Goal: Information Seeking & Learning: Learn about a topic

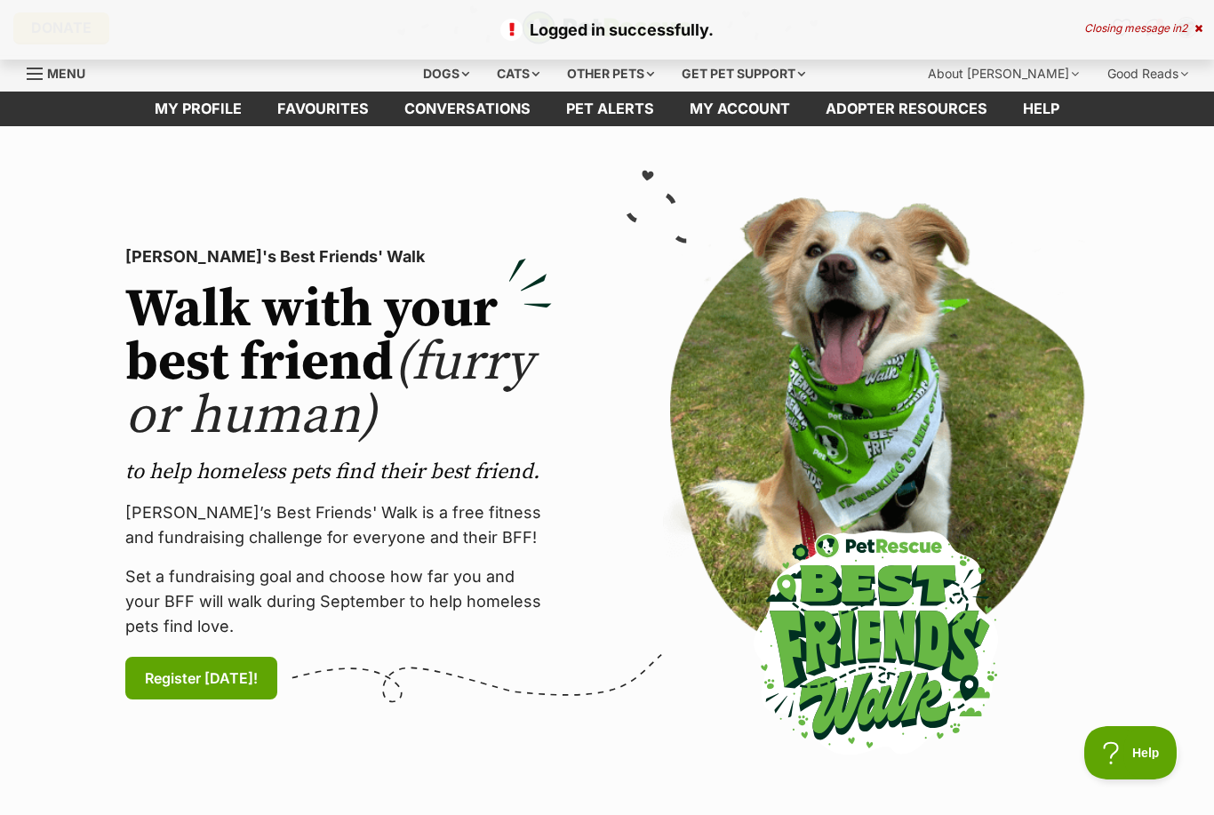
click at [1189, 24] on div "Closing message in 2" at bounding box center [1143, 28] width 118 height 12
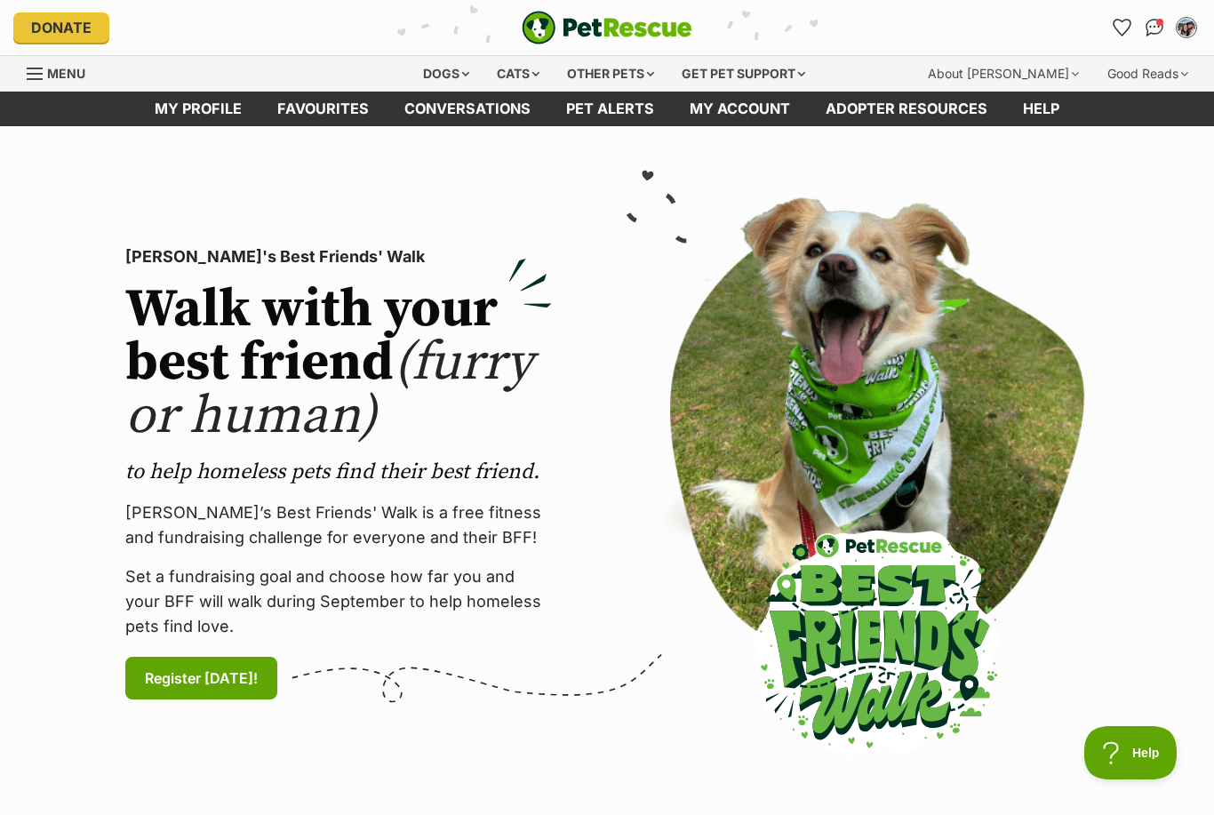
click at [1157, 32] on img "Conversations" at bounding box center [1154, 28] width 19 height 18
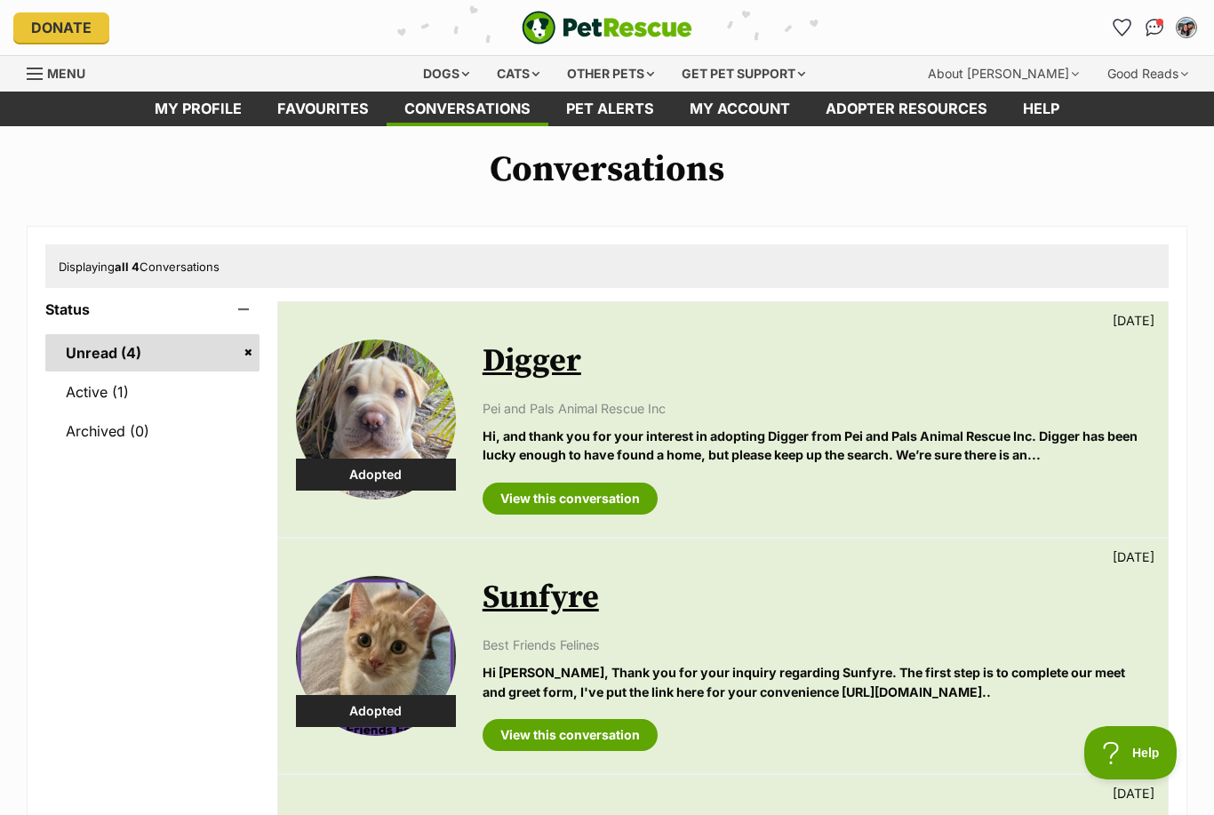
click at [511, 73] on div "Cats" at bounding box center [518, 74] width 68 height 36
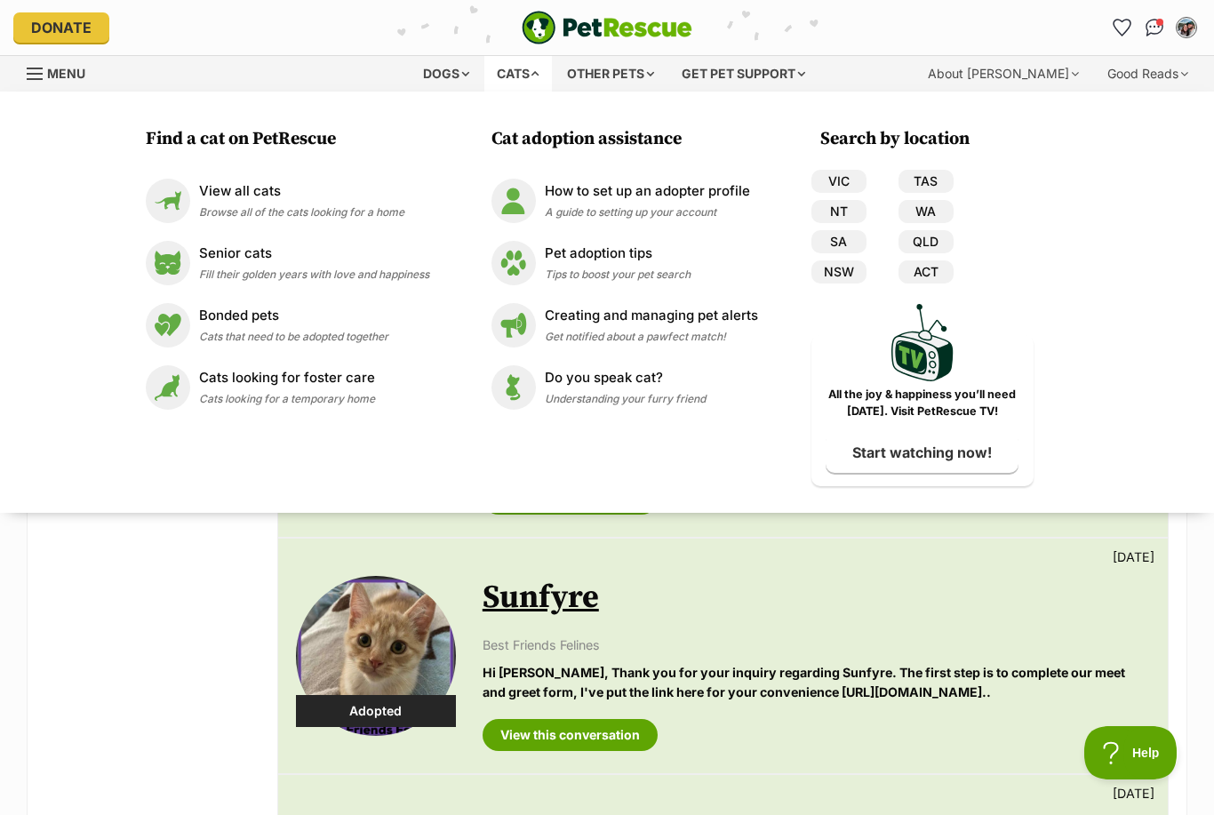
click at [219, 192] on p "View all cats" at bounding box center [301, 191] width 205 height 20
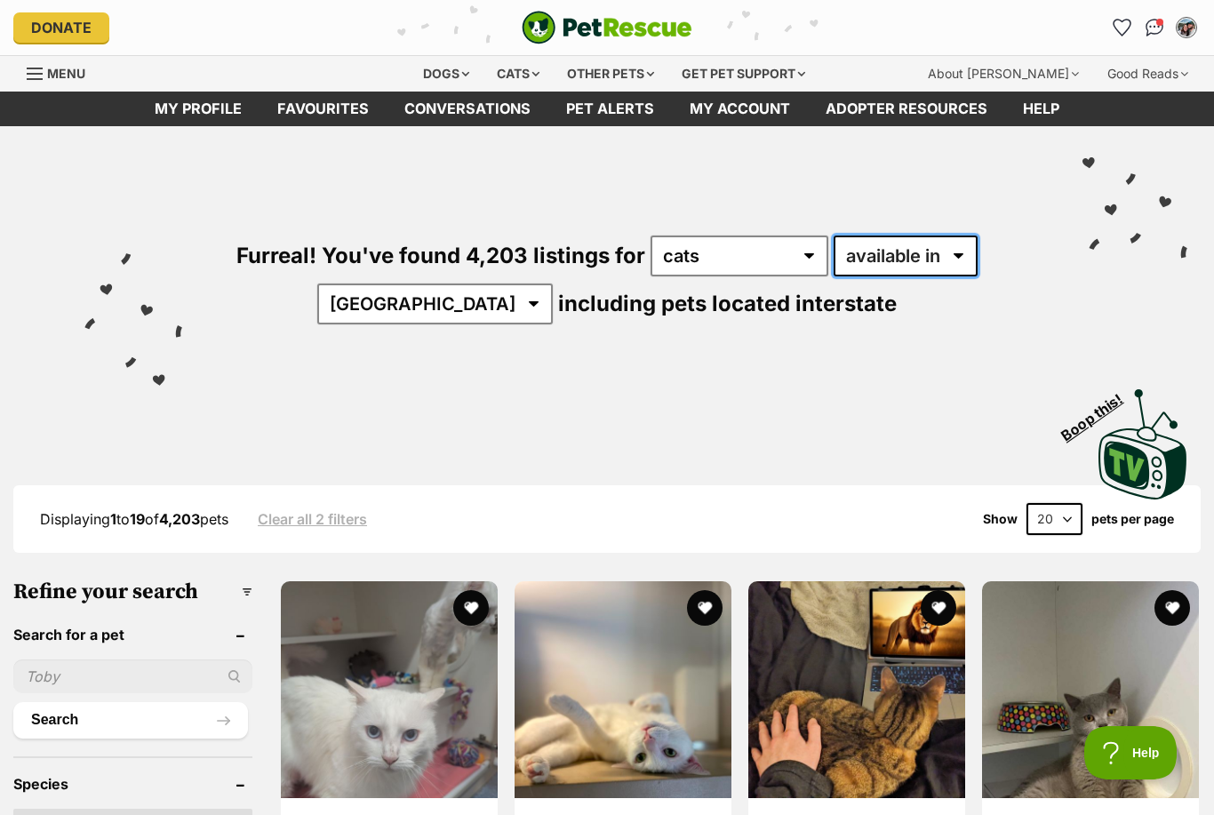
click at [874, 243] on select "available in located in" at bounding box center [905, 255] width 144 height 41
select select "disabled"
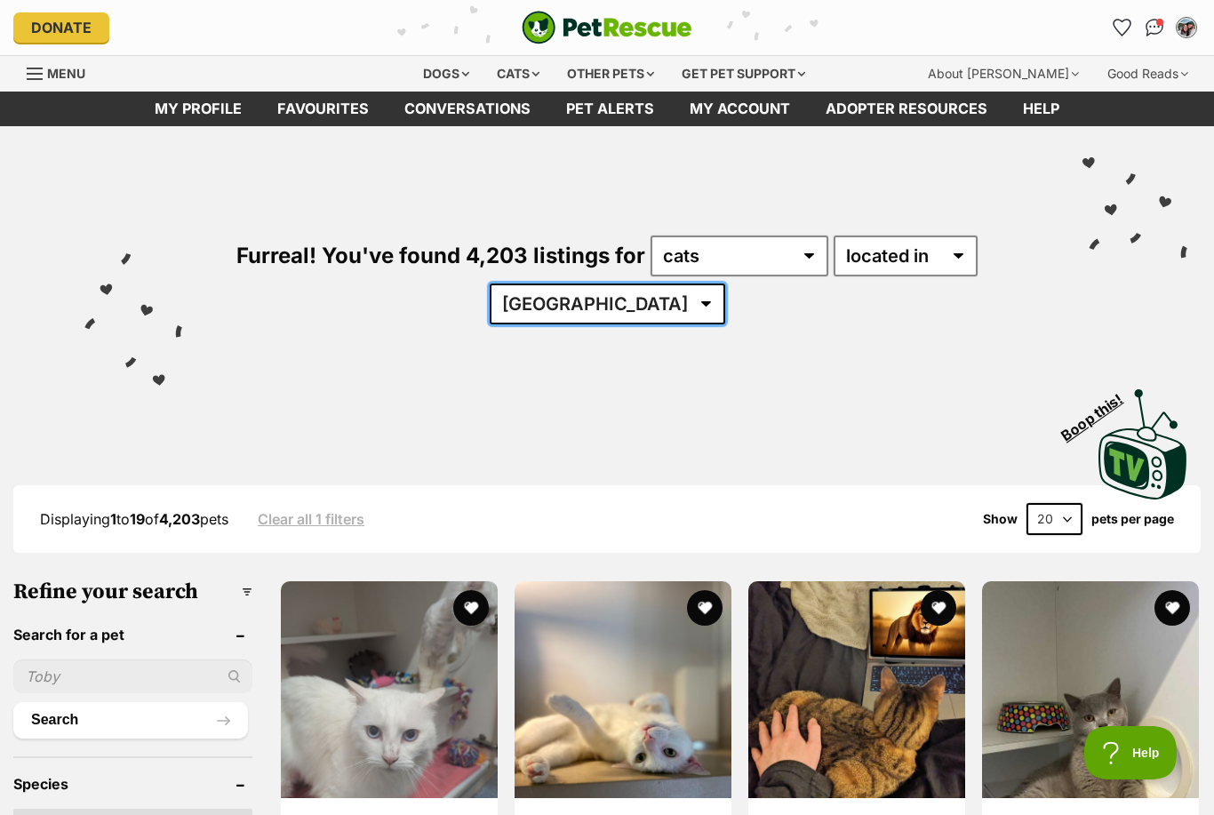
click at [567, 315] on select "Australia ACT NSW NT QLD SA TAS VIC WA" at bounding box center [607, 303] width 235 height 41
select select "QLD"
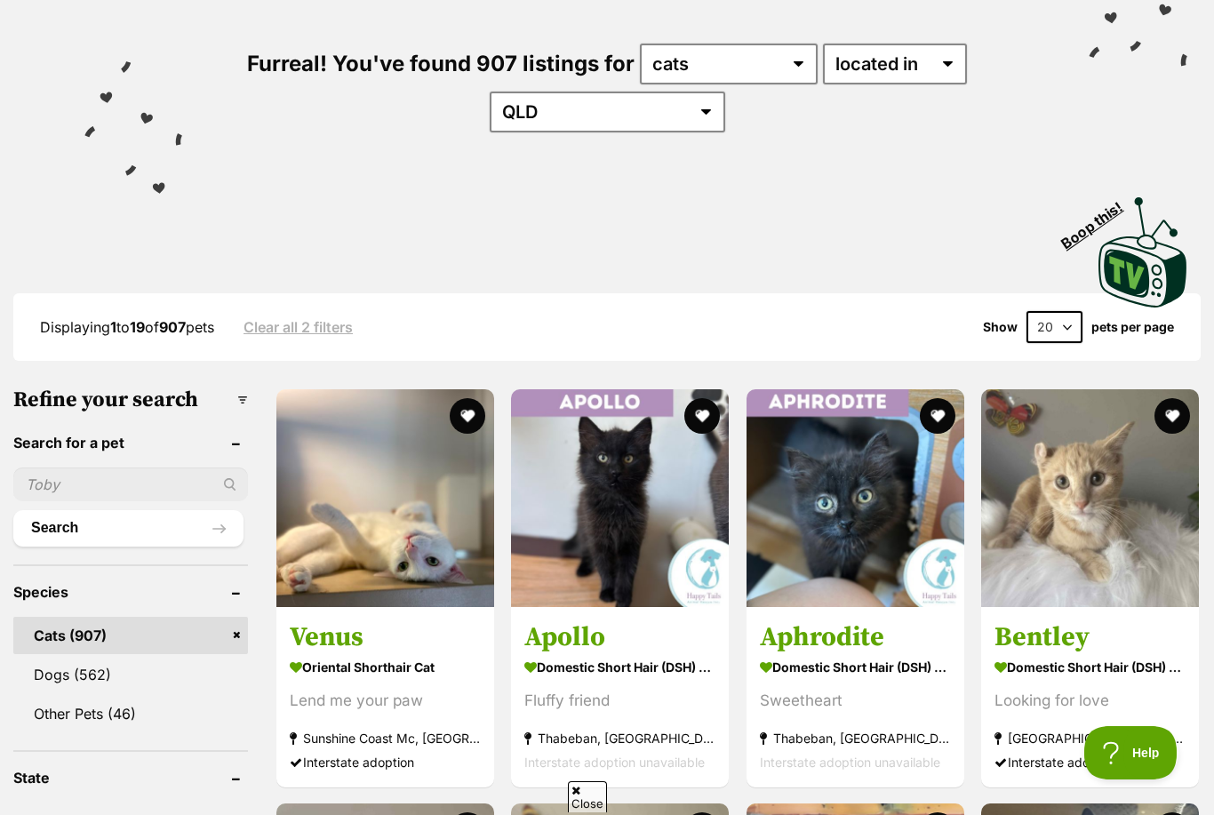
click at [102, 501] on input "text" at bounding box center [130, 484] width 235 height 34
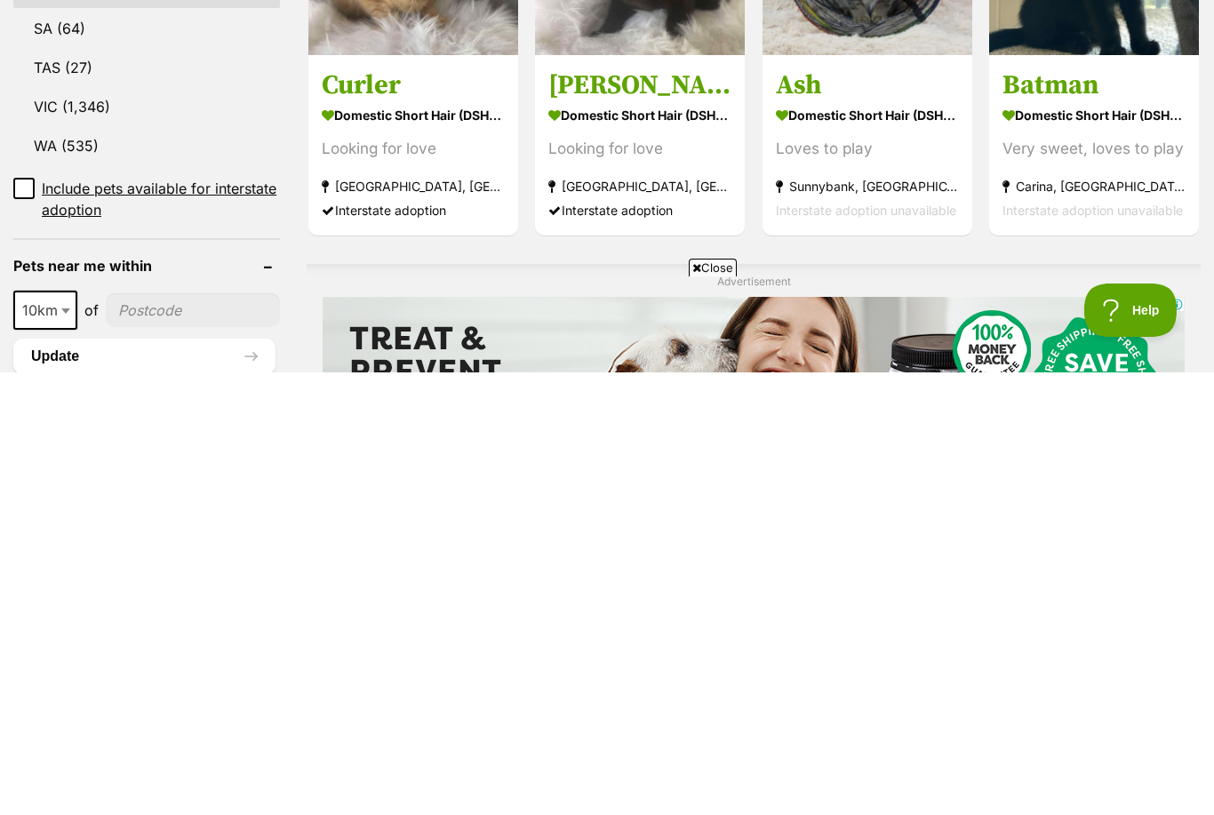
scroll to position [718, 0]
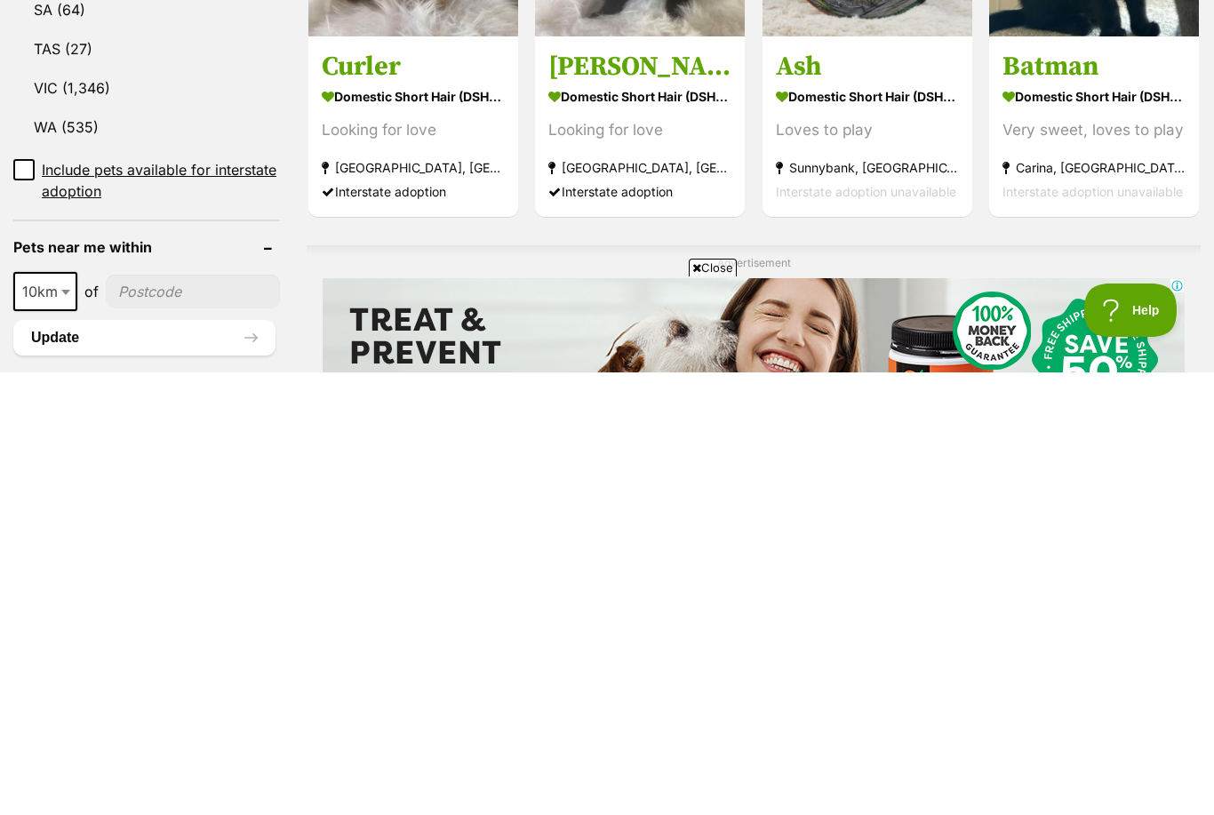
click at [201, 717] on input"] "postcode" at bounding box center [193, 734] width 174 height 34
type input"] "4558"
click at [68, 697] on ul "10km 25km 50km 100km 250km 10km of 4558 Update" at bounding box center [146, 747] width 267 height 100
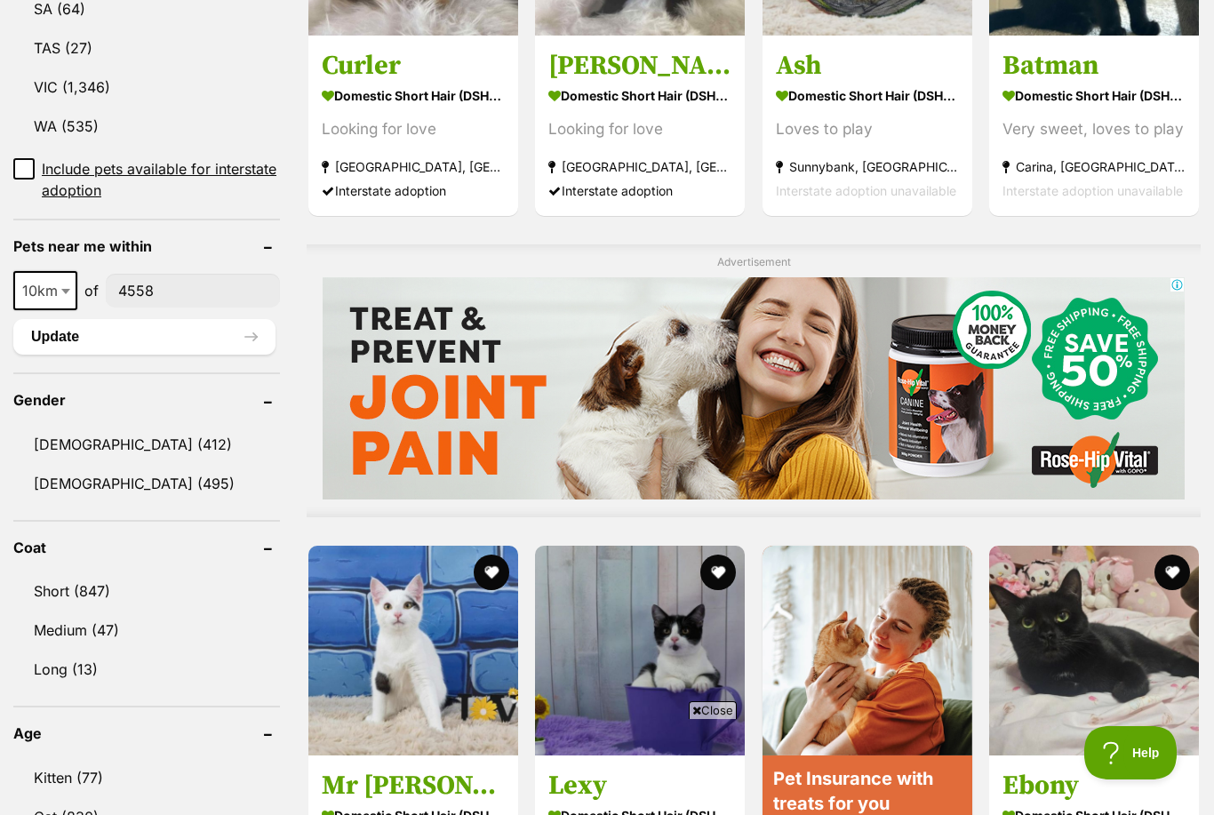
click at [53, 291] on span "10km" at bounding box center [45, 290] width 60 height 25
select select "100"
click at [54, 343] on button "Update" at bounding box center [144, 337] width 262 height 36
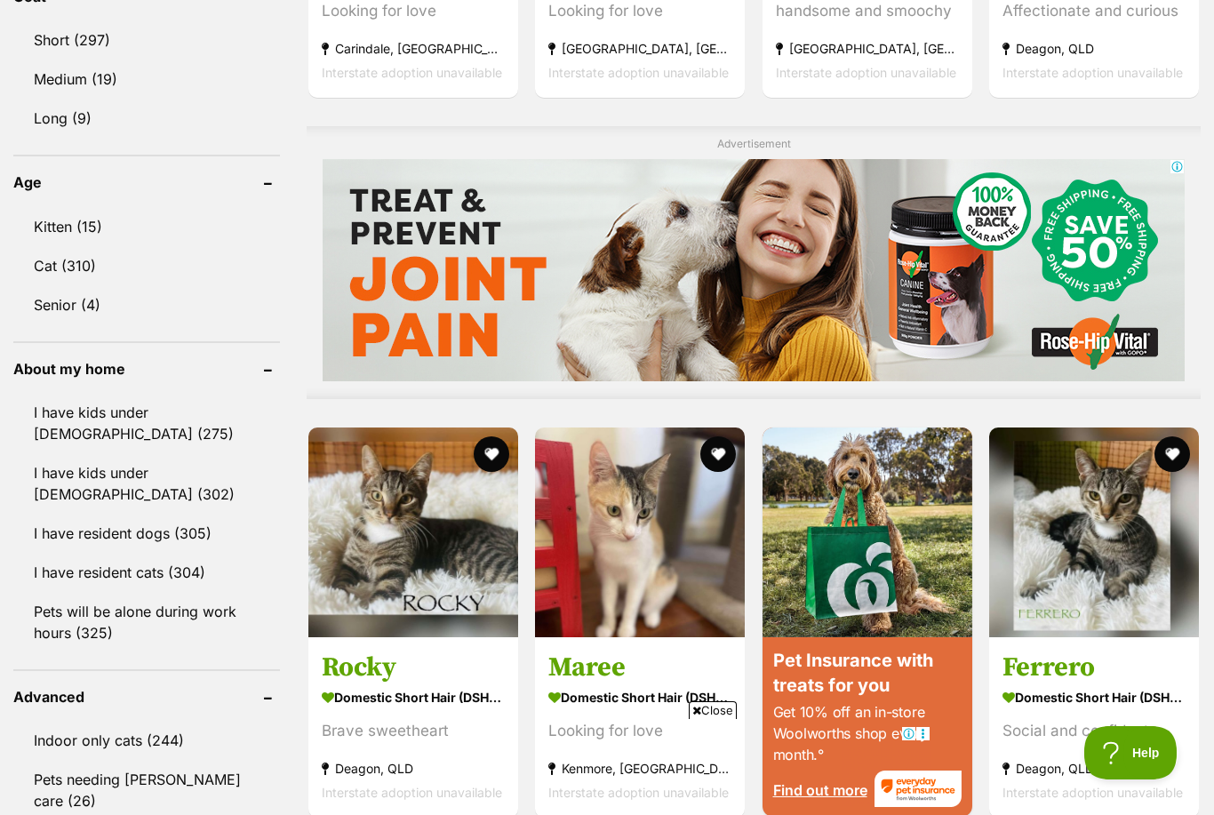
scroll to position [1243, 0]
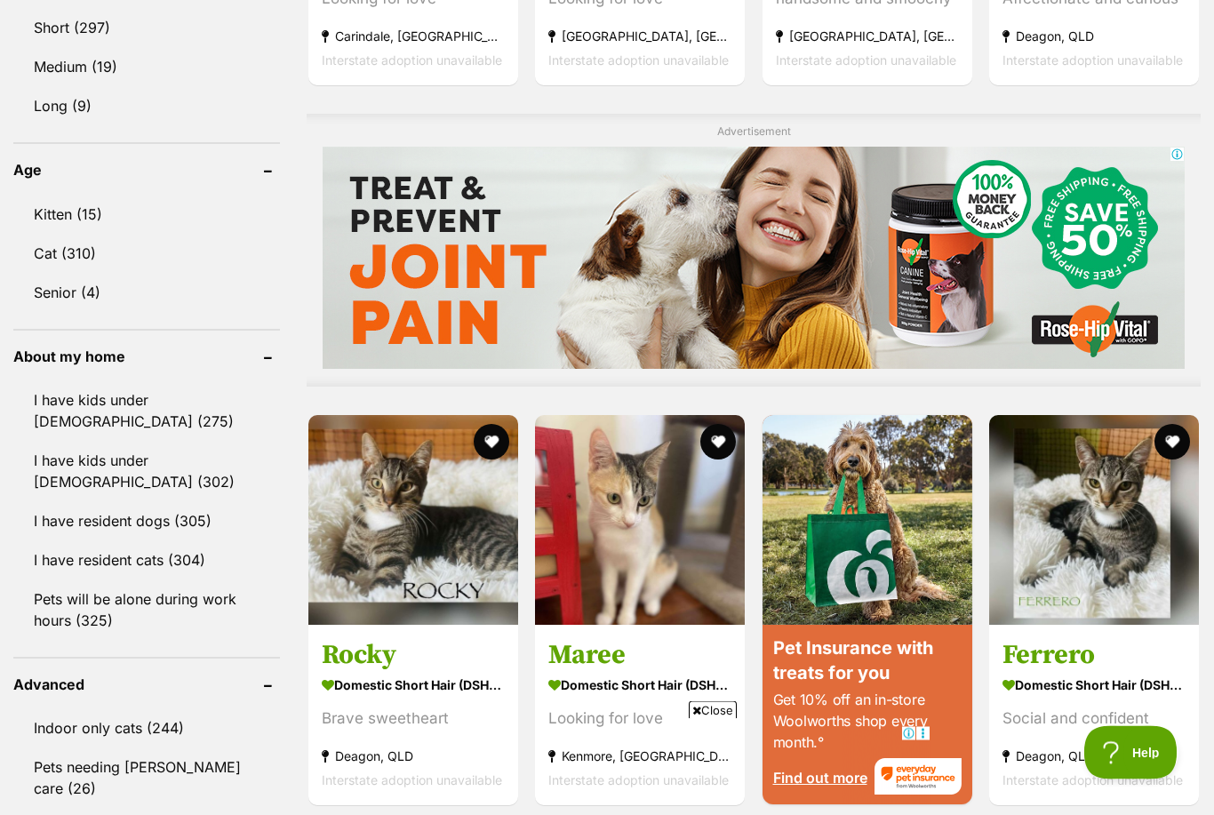
click at [708, 719] on span "Close" at bounding box center [713, 710] width 48 height 18
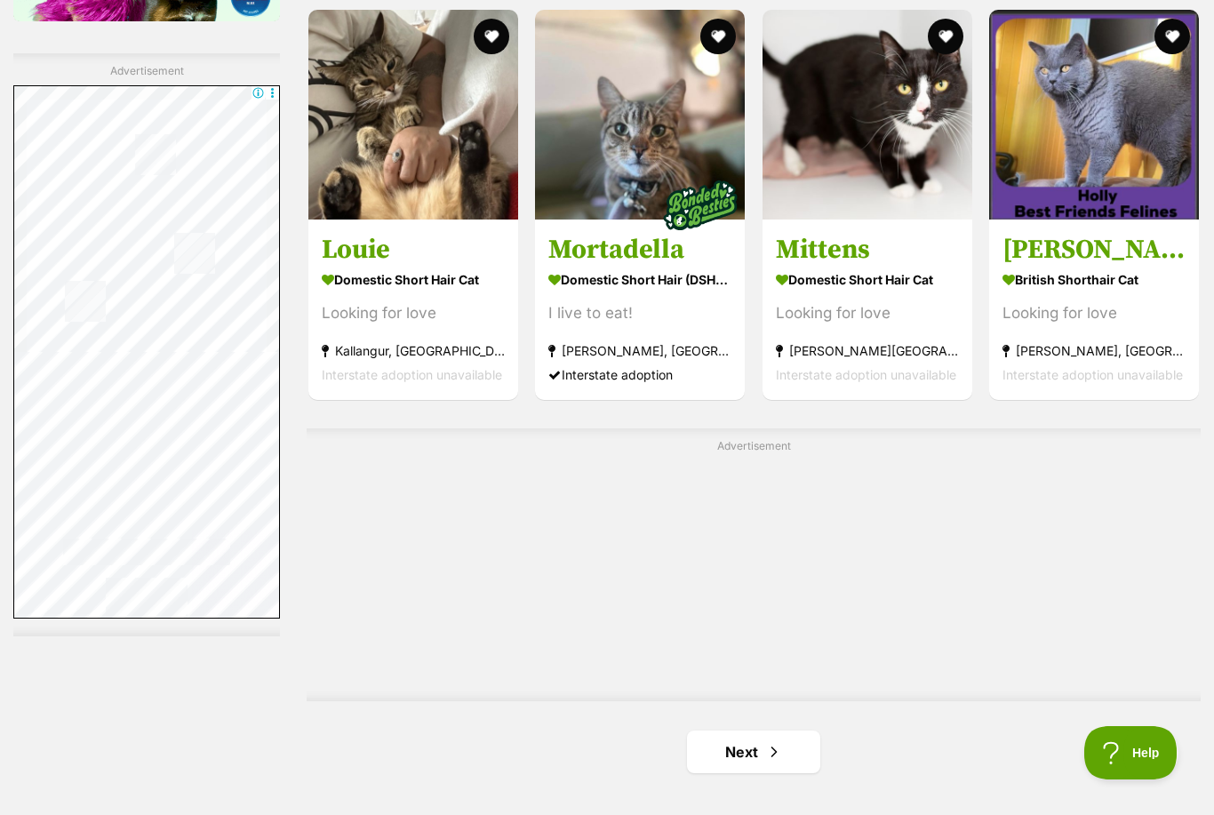
scroll to position [2649, 0]
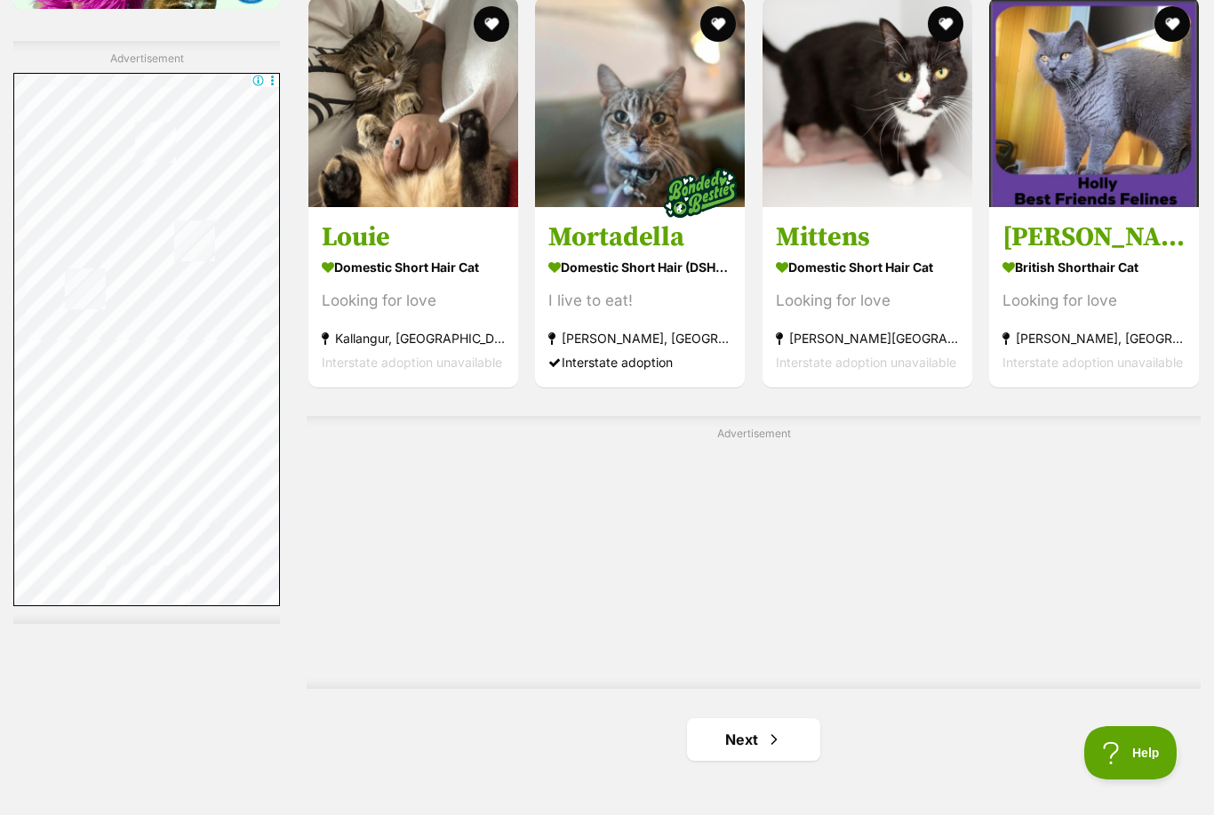
click at [777, 751] on link "Next" at bounding box center [753, 739] width 133 height 43
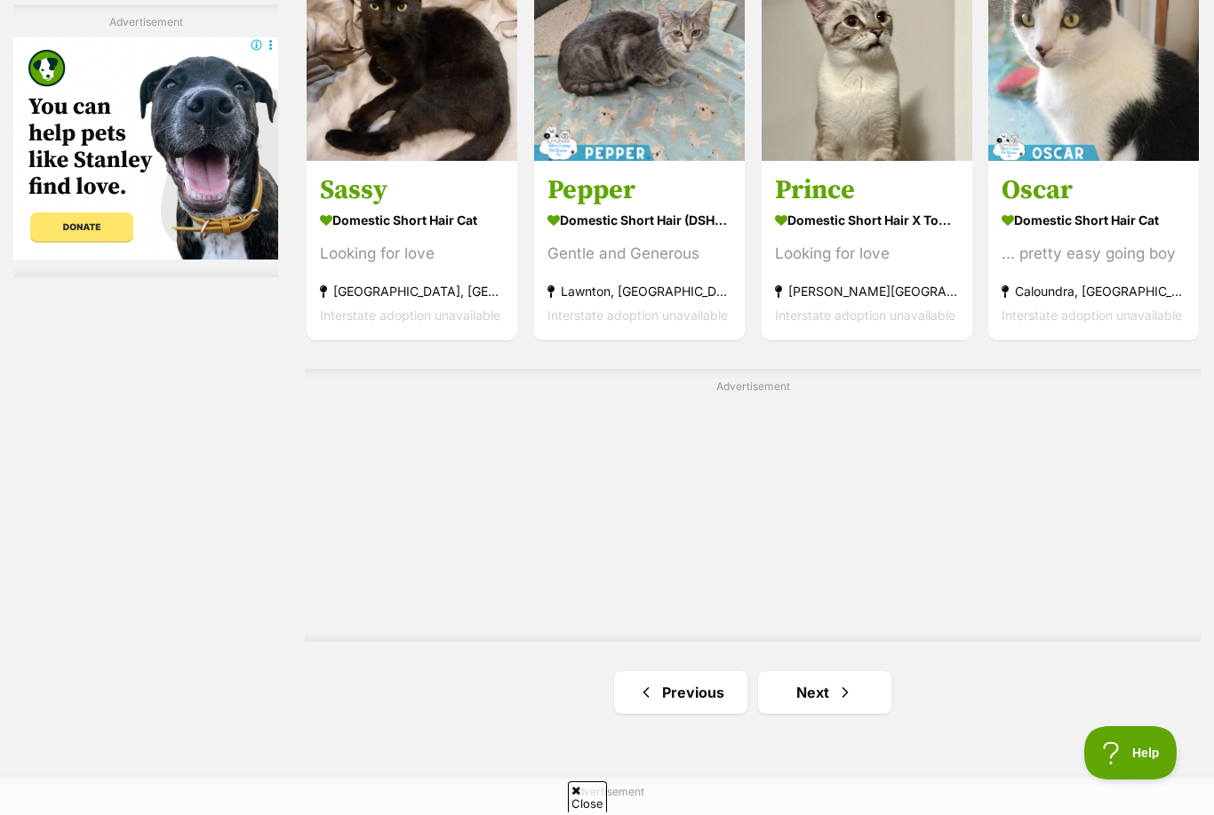
scroll to position [2703, 0]
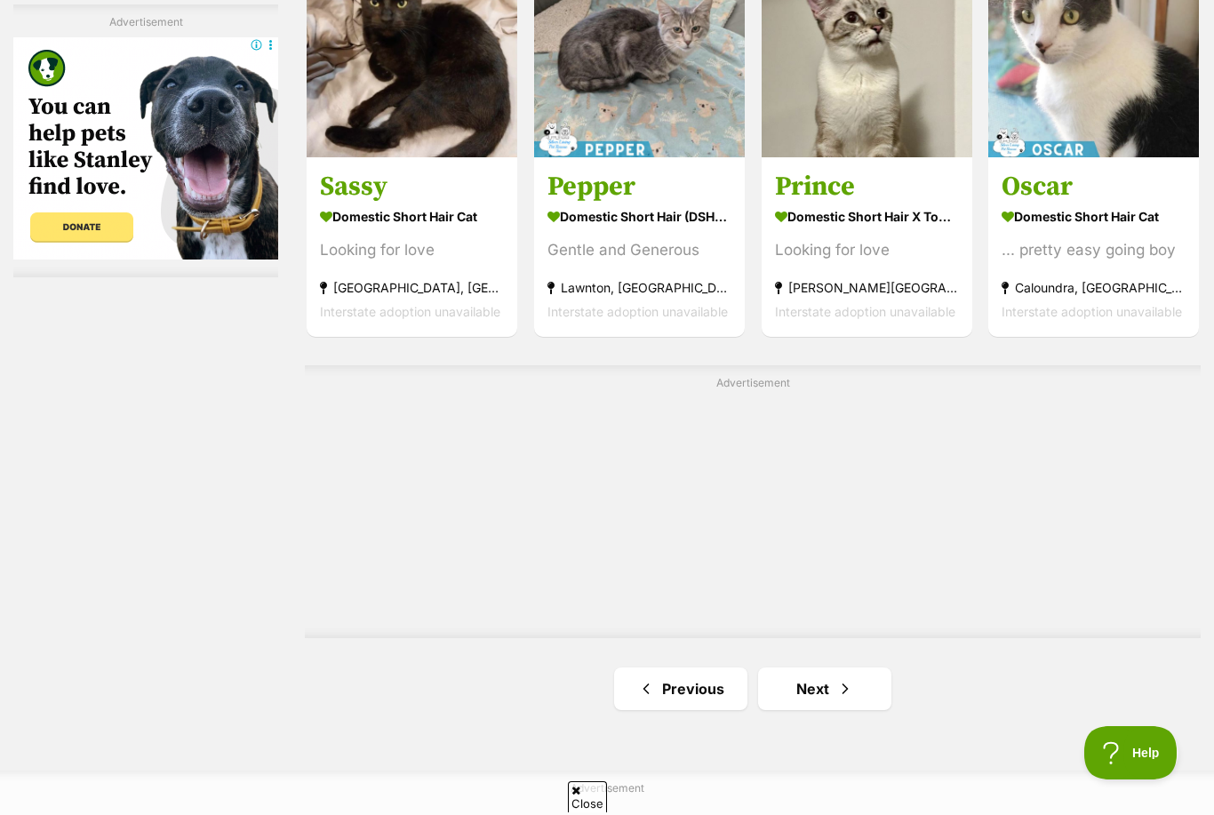
click at [824, 690] on link "Next" at bounding box center [824, 688] width 133 height 43
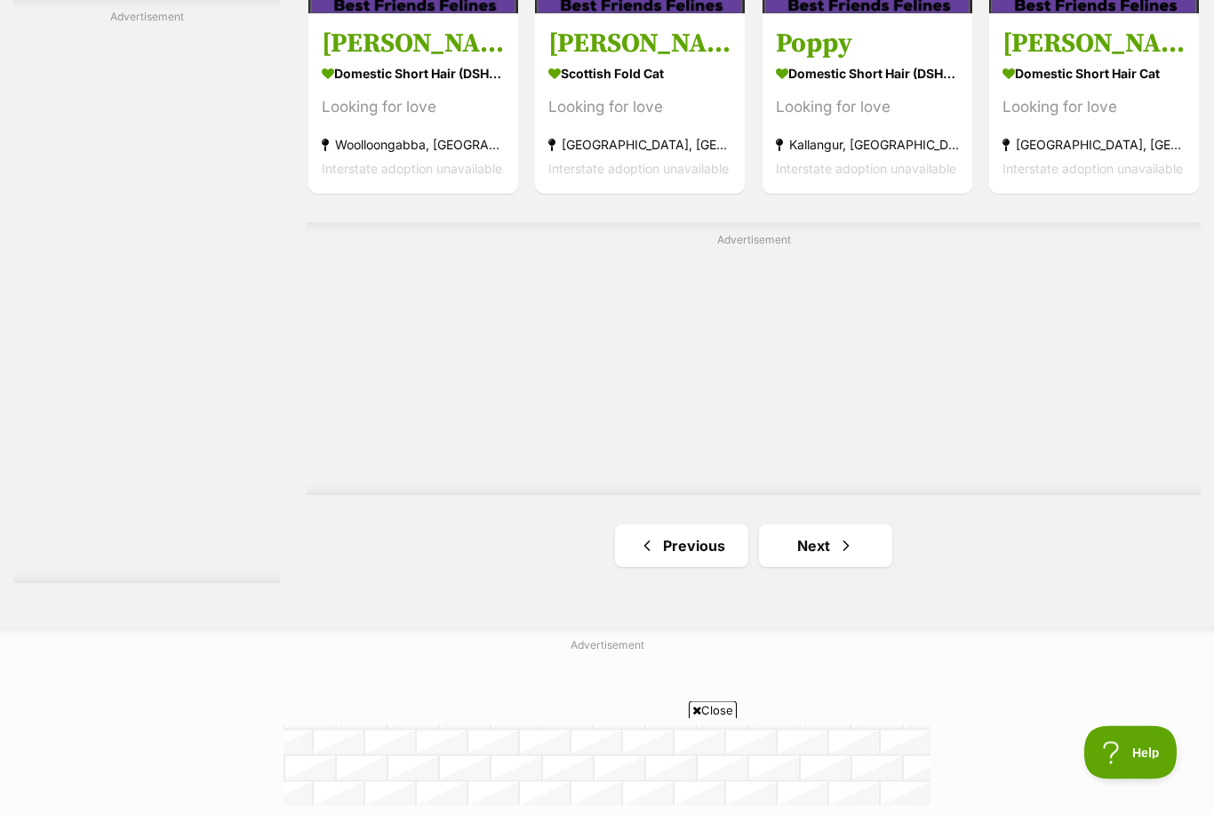
scroll to position [2953, 0]
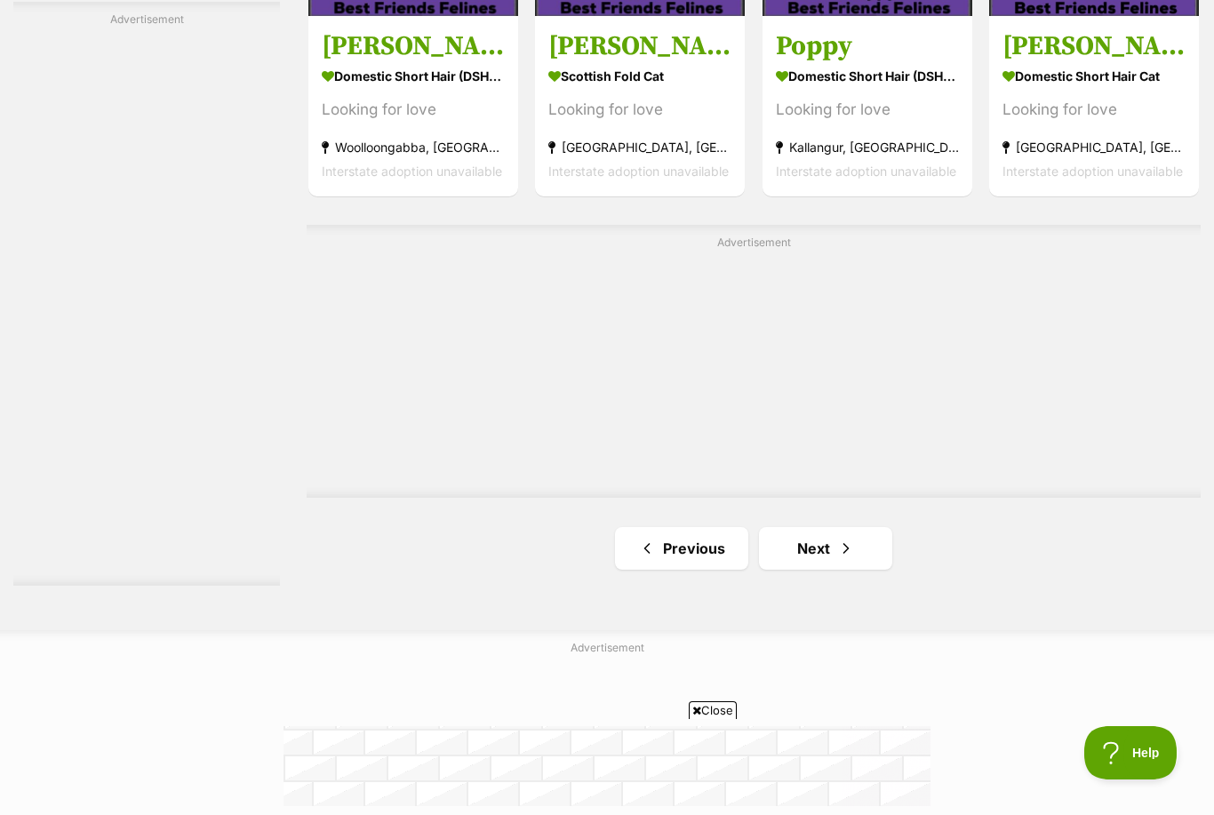
click at [838, 546] on span "Next page" at bounding box center [846, 548] width 18 height 21
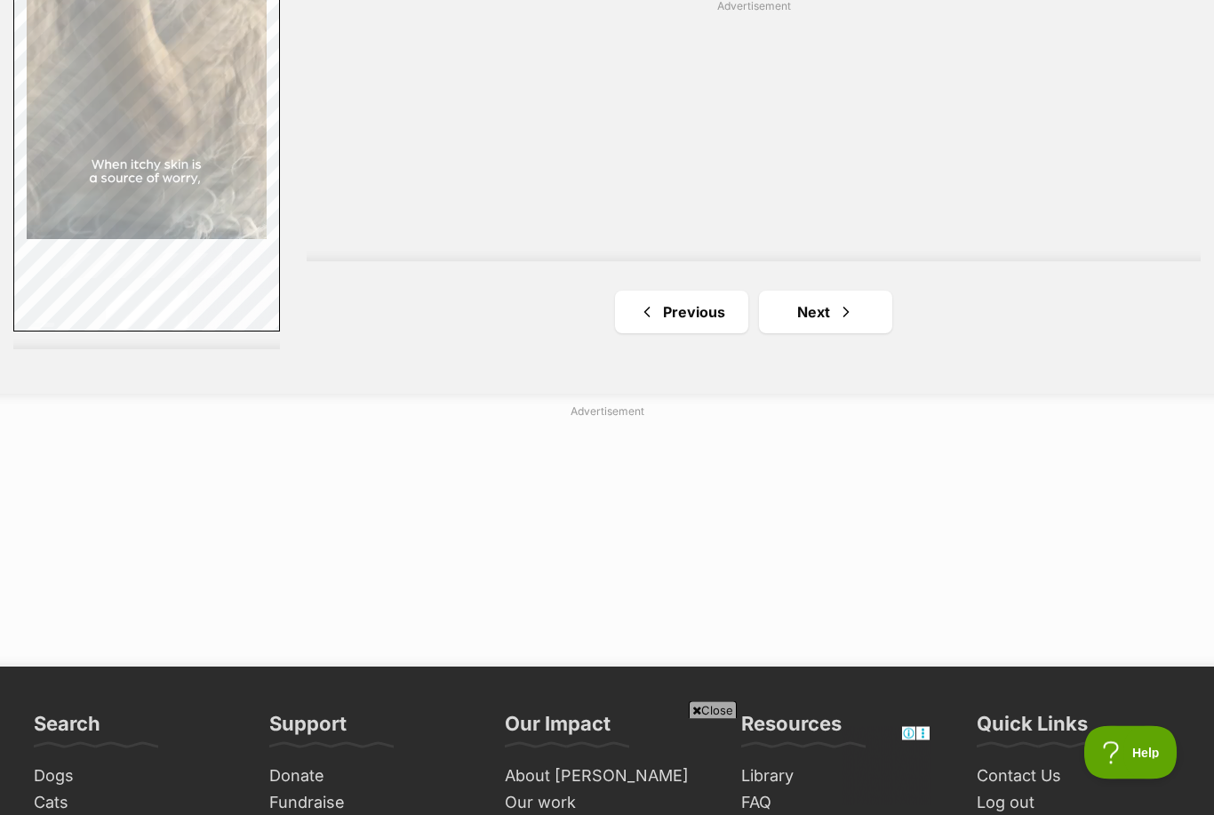
scroll to position [3077, 0]
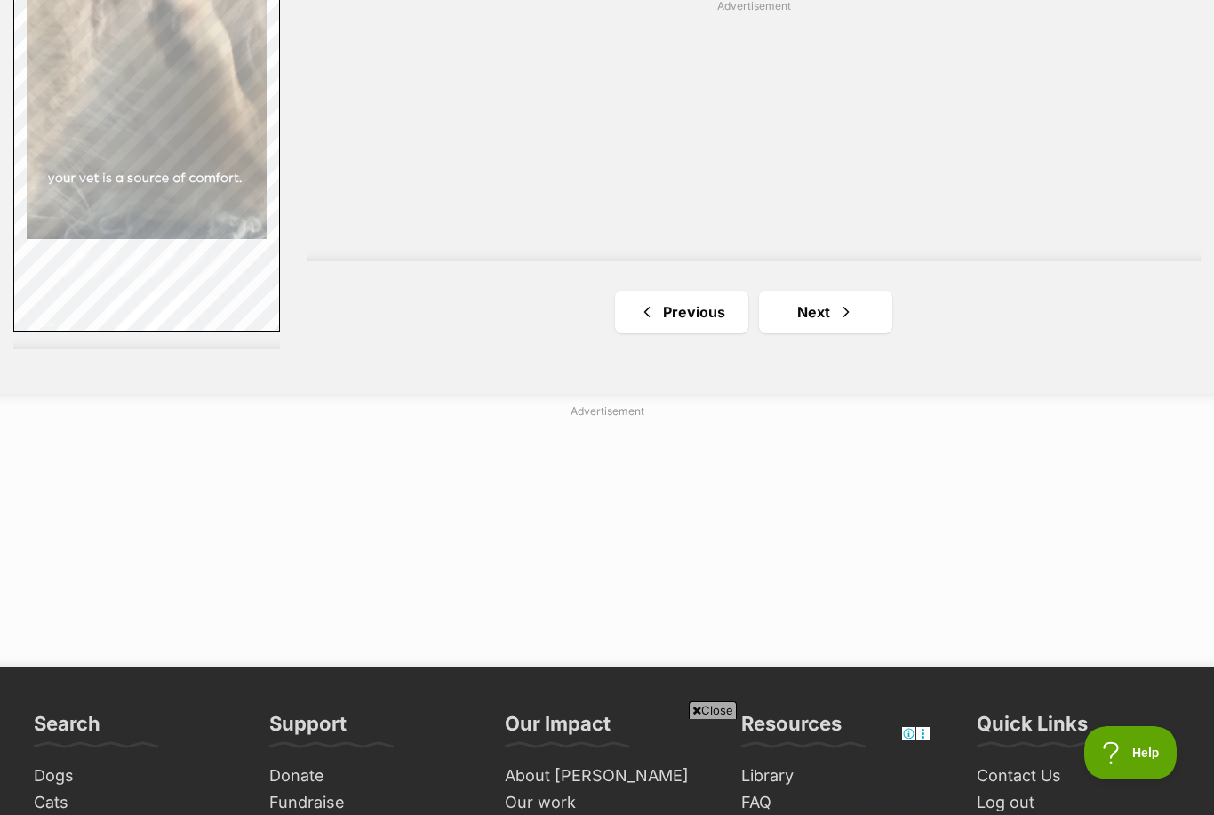
click at [858, 299] on link "Next" at bounding box center [825, 312] width 133 height 43
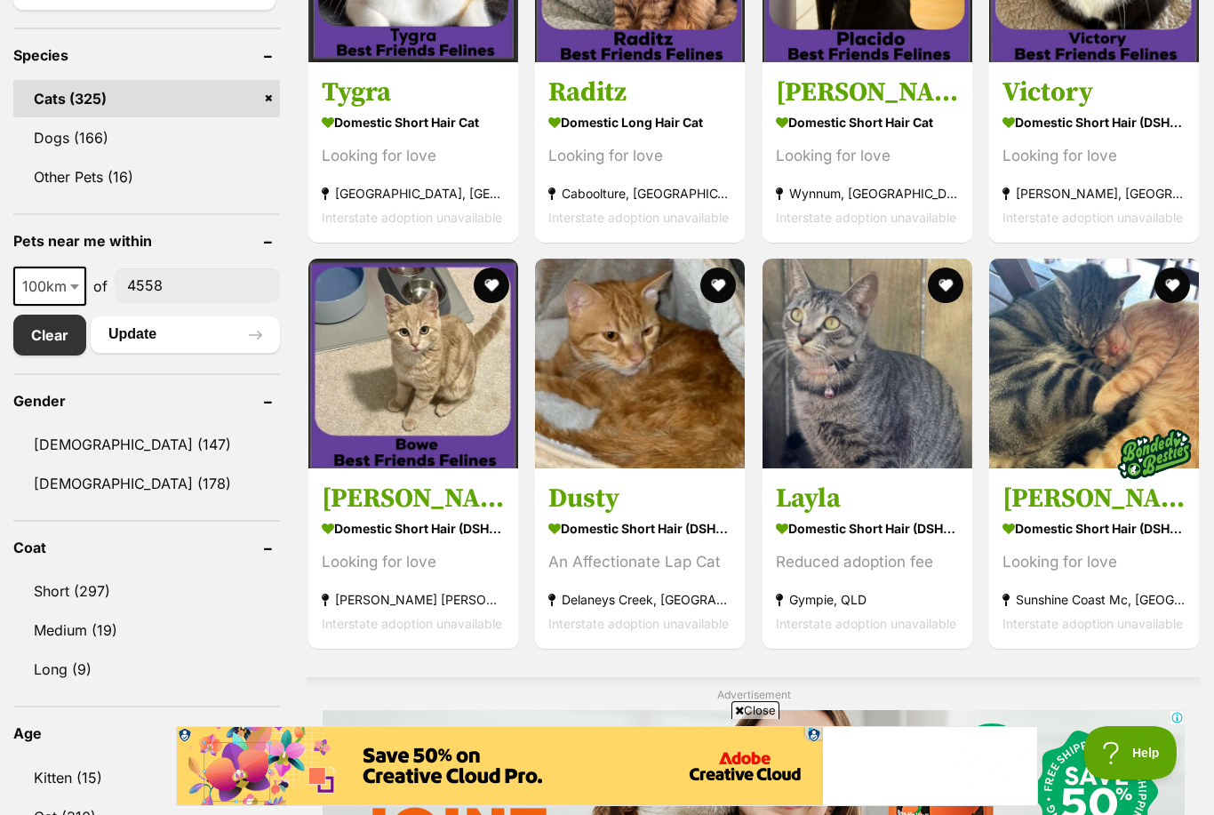
click at [443, 373] on img at bounding box center [413, 364] width 210 height 210
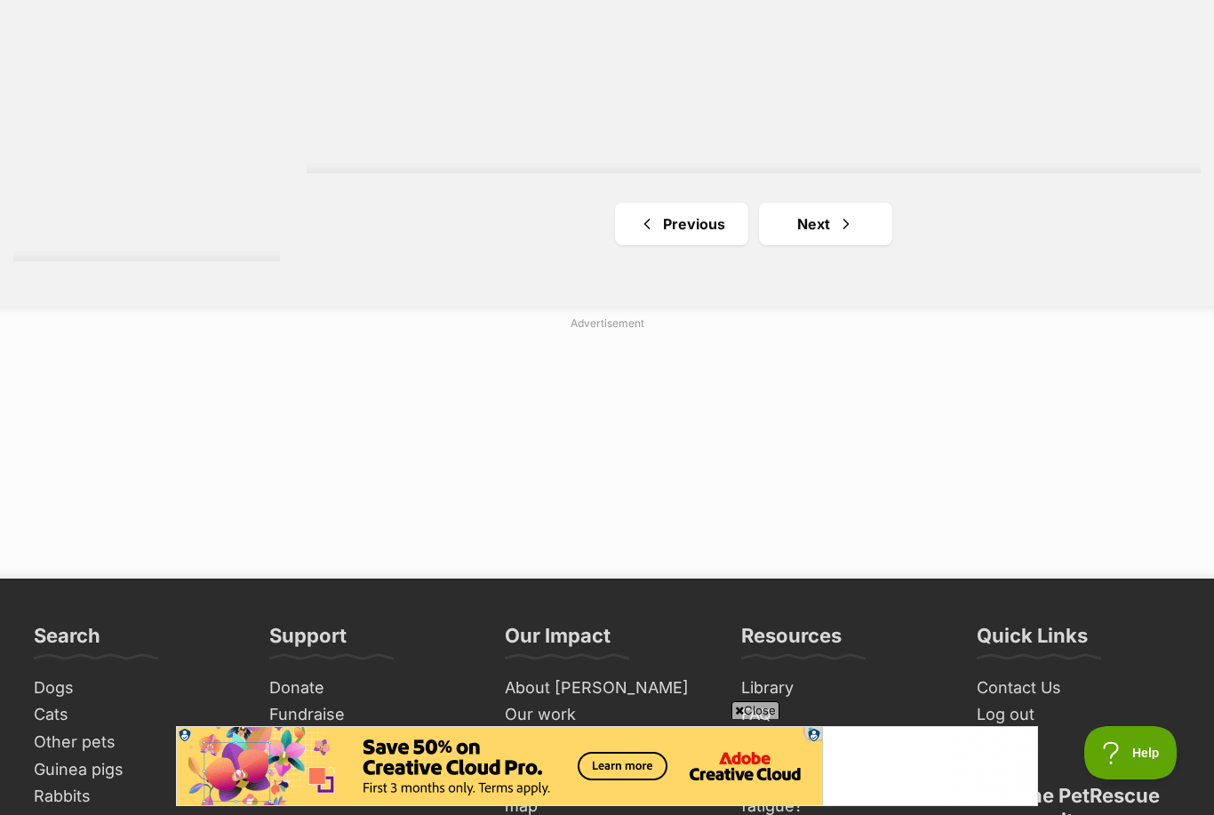
scroll to position [3197, 0]
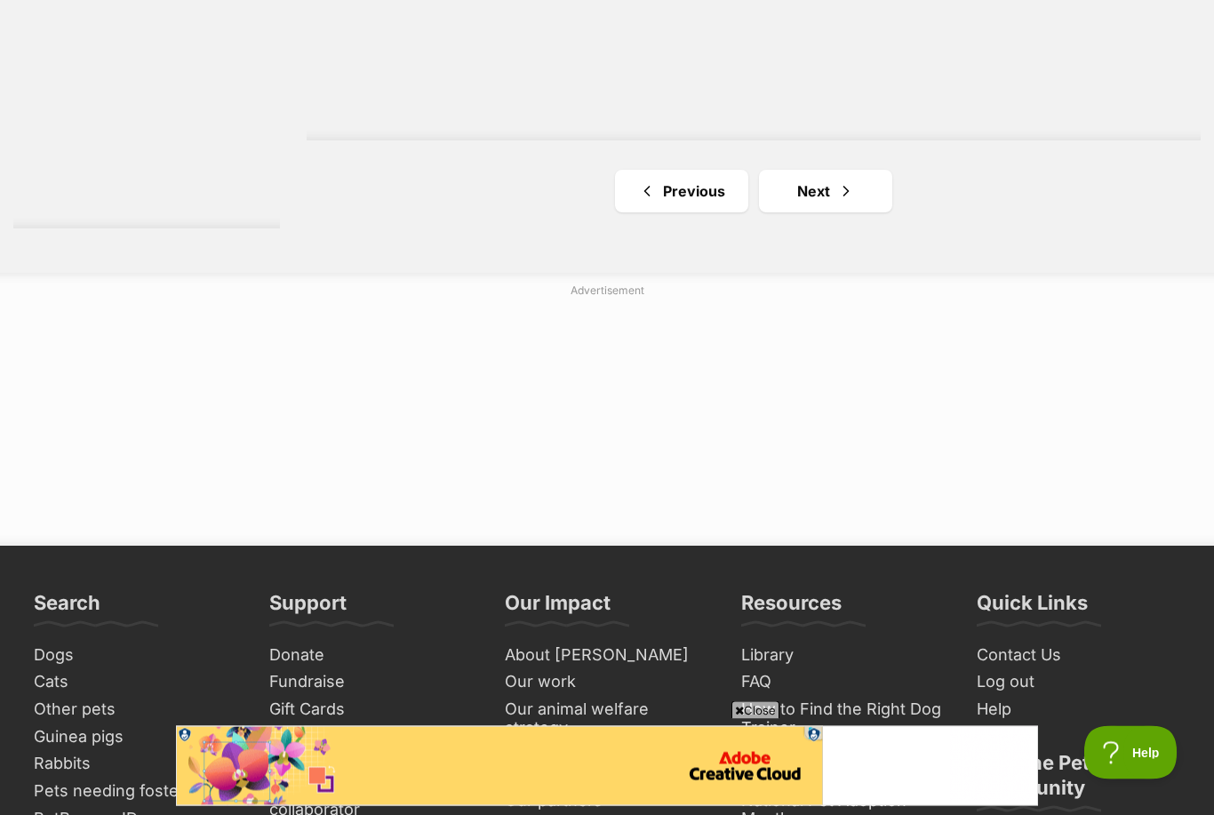
click at [876, 191] on link "Next" at bounding box center [825, 191] width 133 height 43
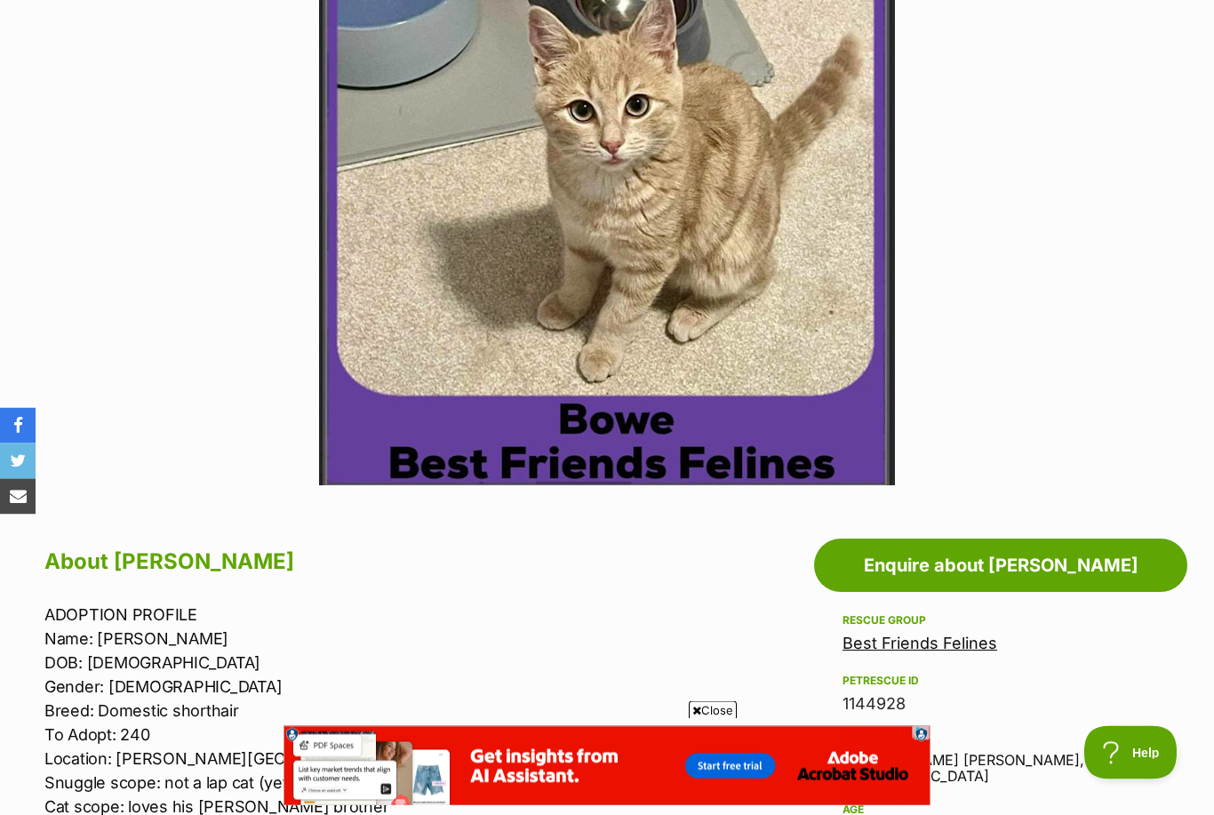
scroll to position [415, 0]
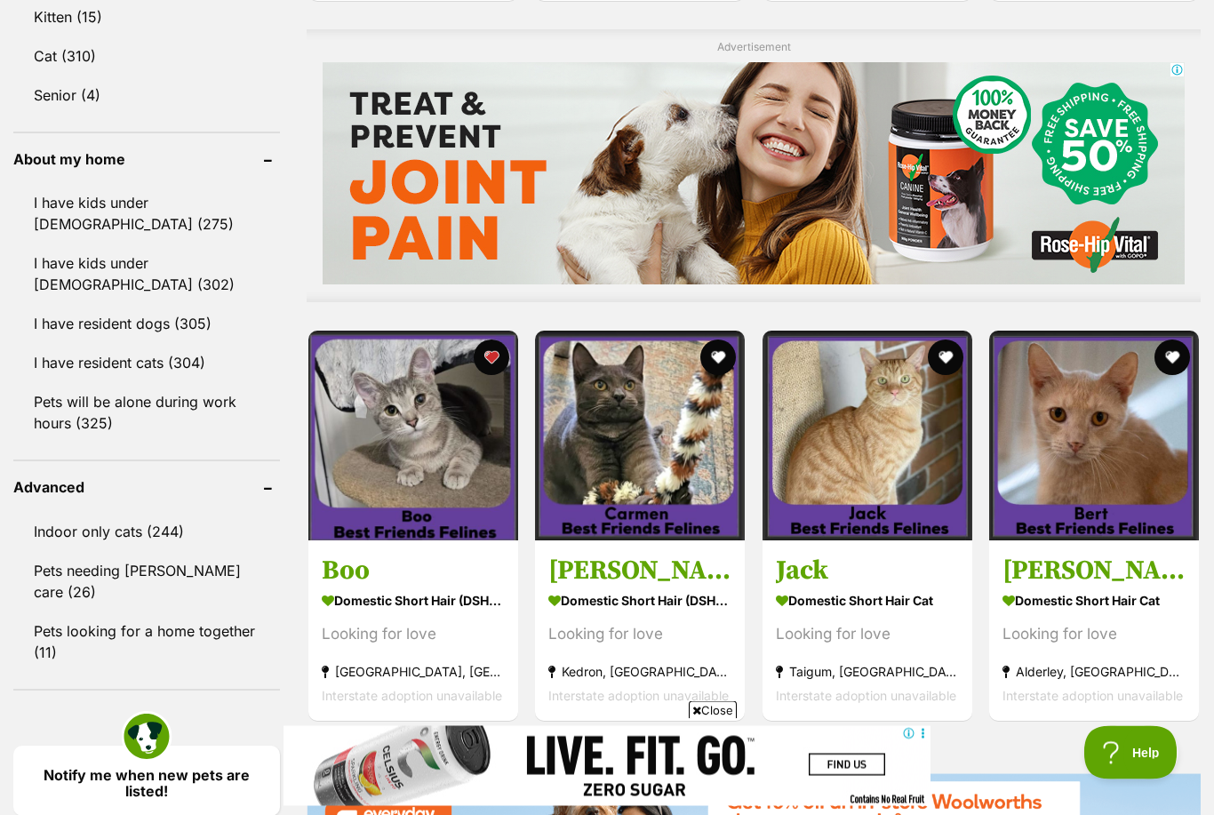
scroll to position [1566, 0]
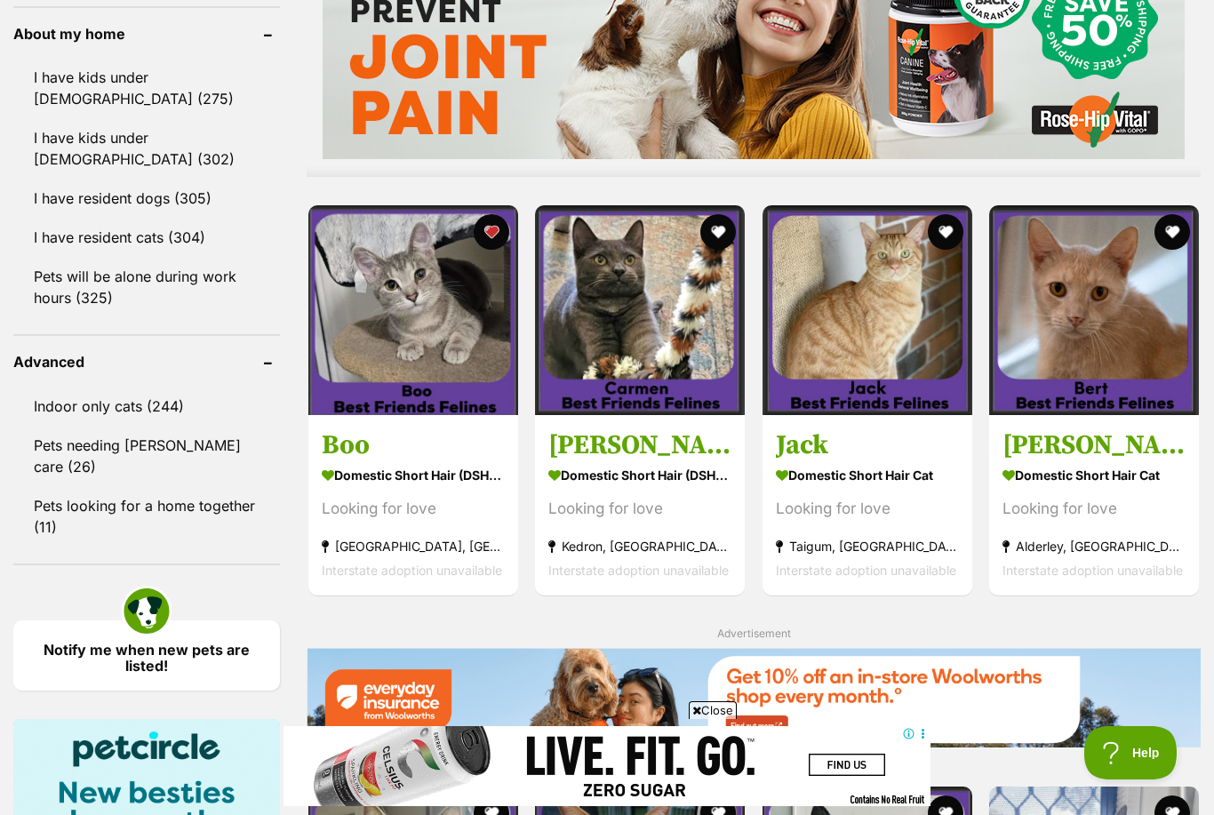
click at [441, 323] on img at bounding box center [413, 310] width 210 height 210
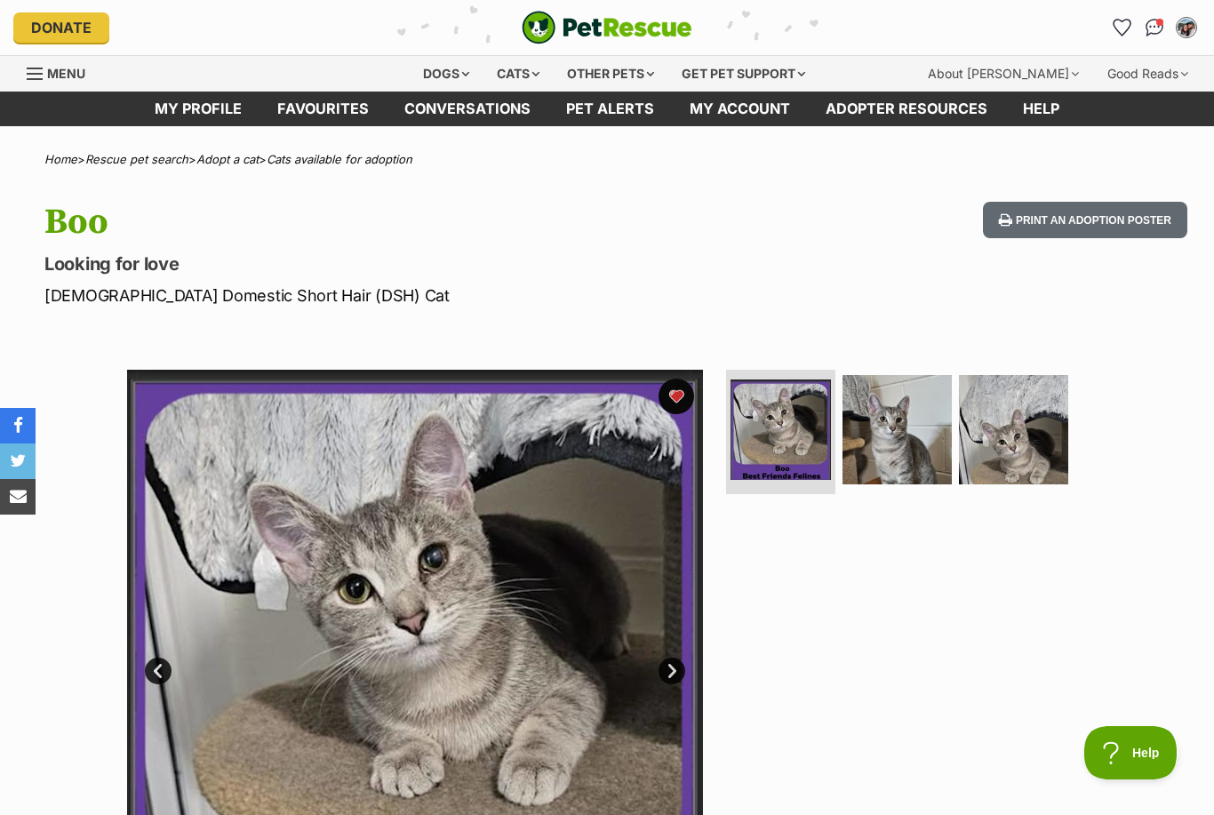
click at [900, 405] on img at bounding box center [896, 429] width 109 height 109
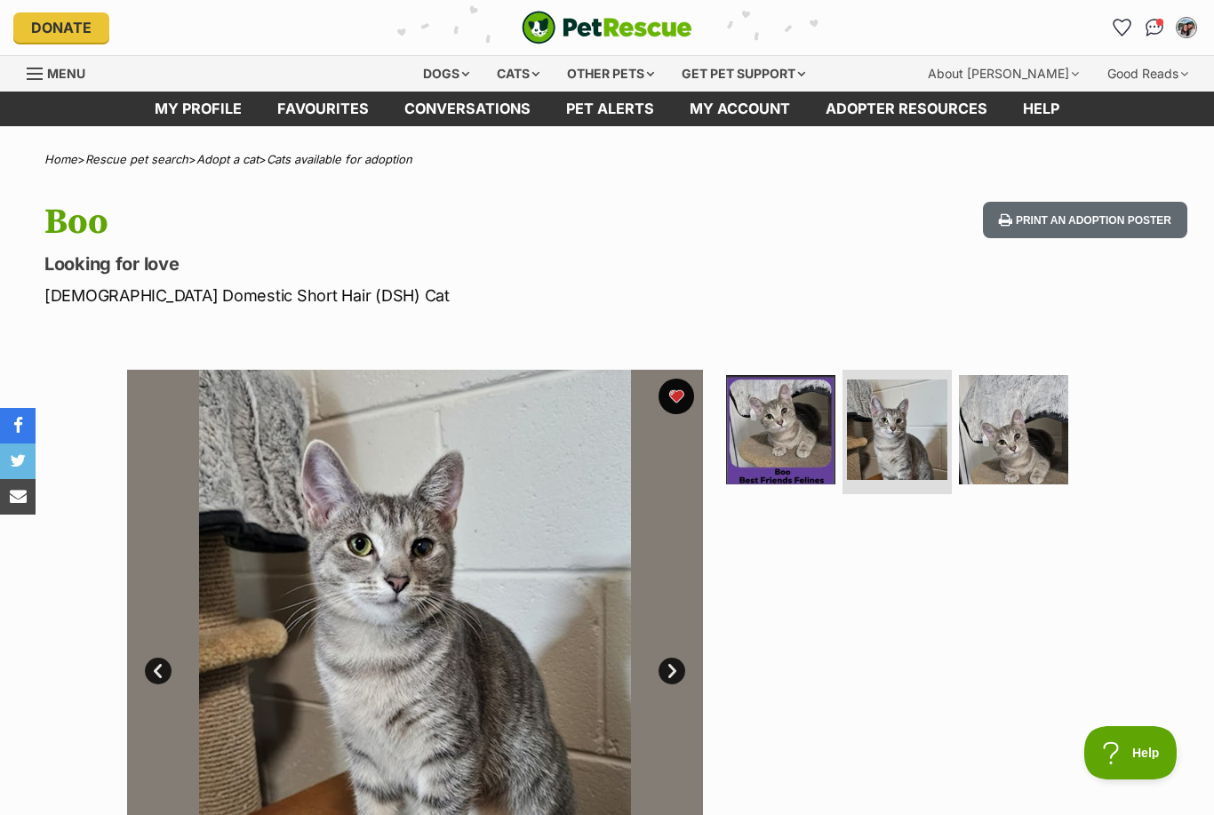
click at [1025, 435] on img at bounding box center [1013, 429] width 109 height 109
